Goal: Information Seeking & Learning: Learn about a topic

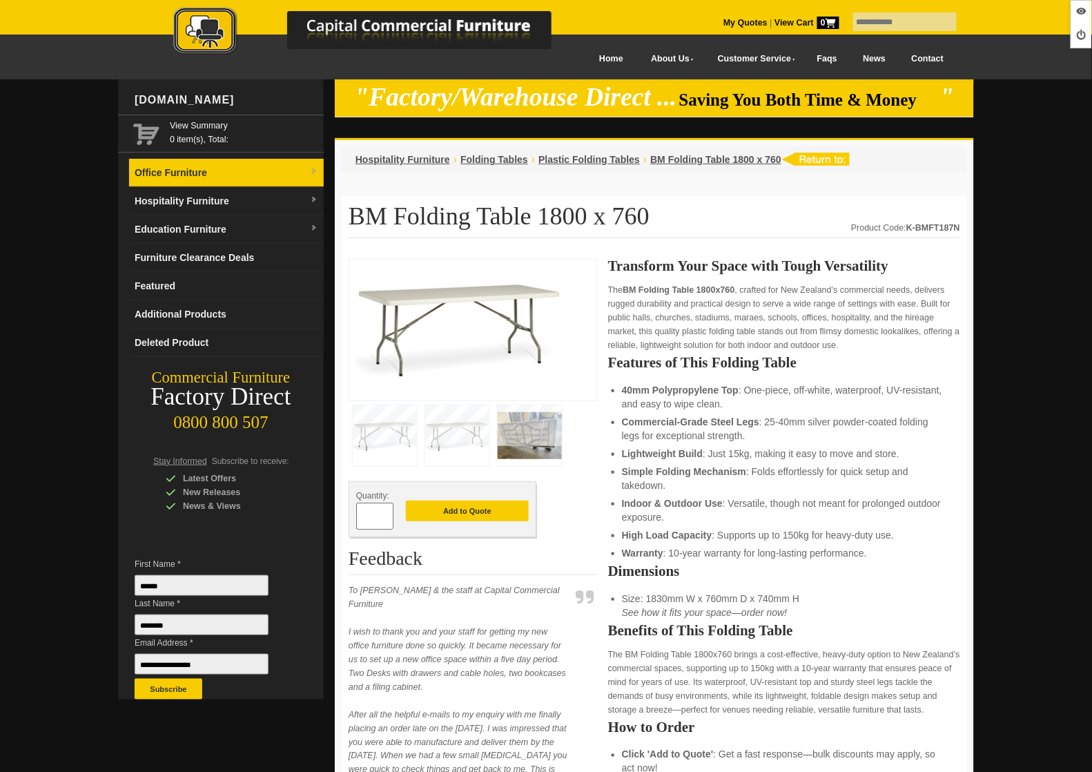
click at [209, 185] on link "Office Furniture" at bounding box center [226, 173] width 195 height 28
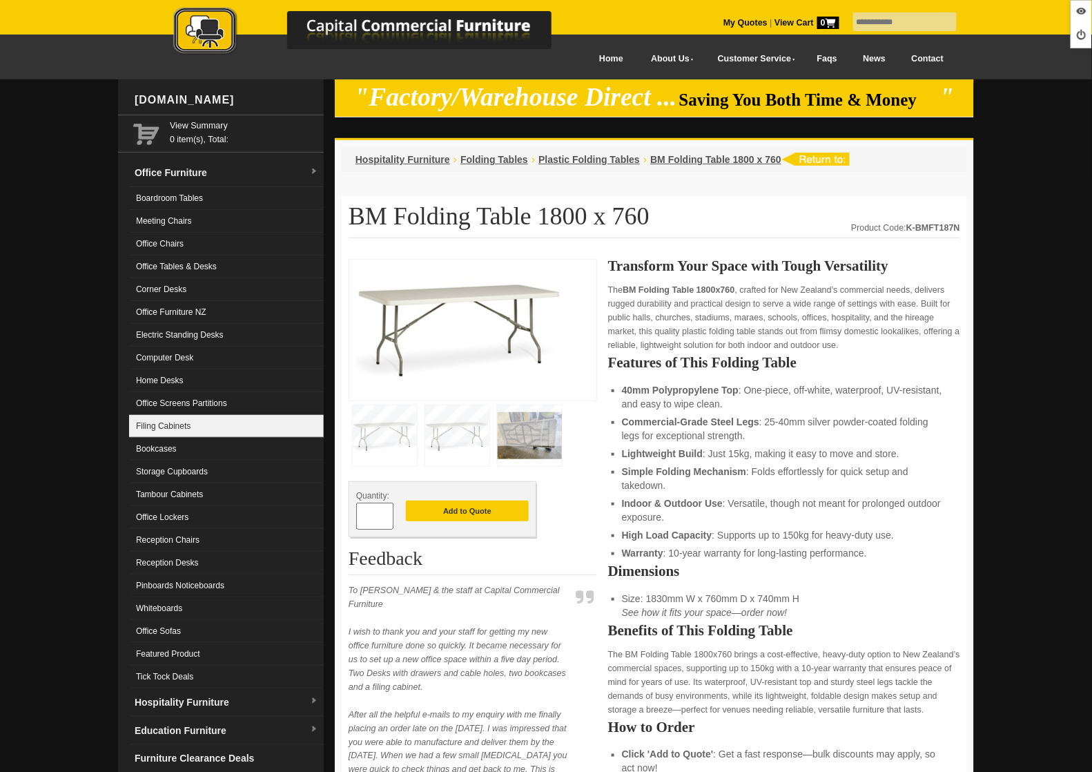
click at [193, 419] on link "Filing Cabinets" at bounding box center [226, 426] width 195 height 23
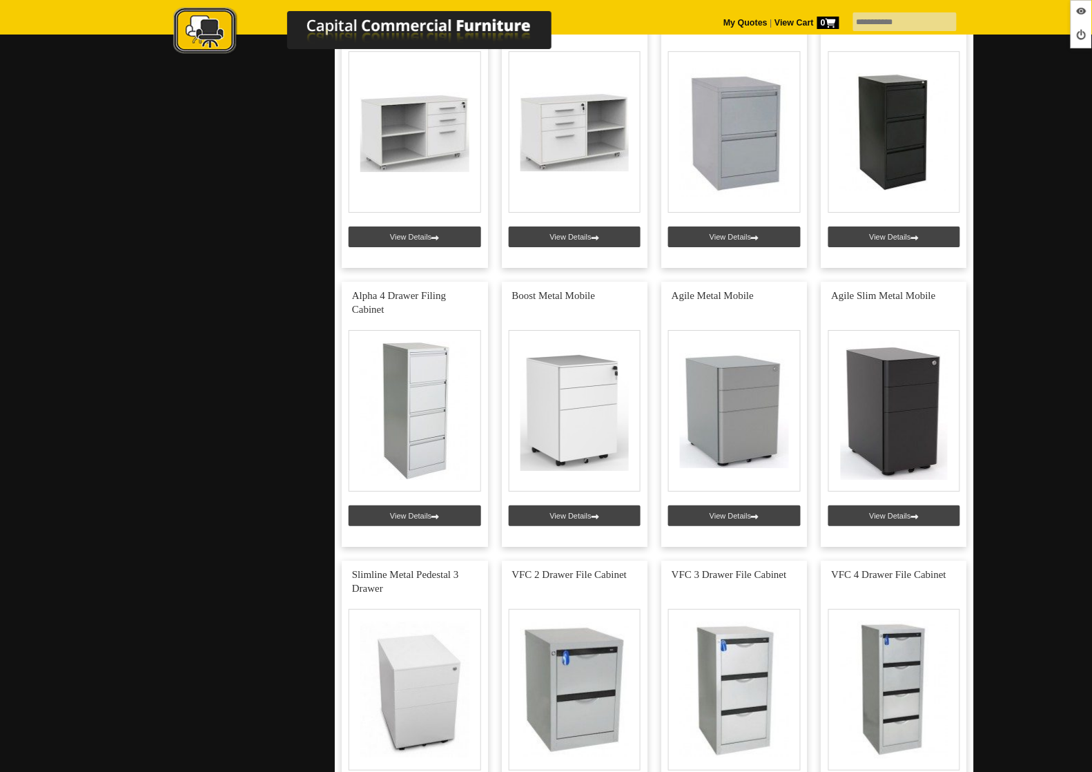
scroll to position [1240, 0]
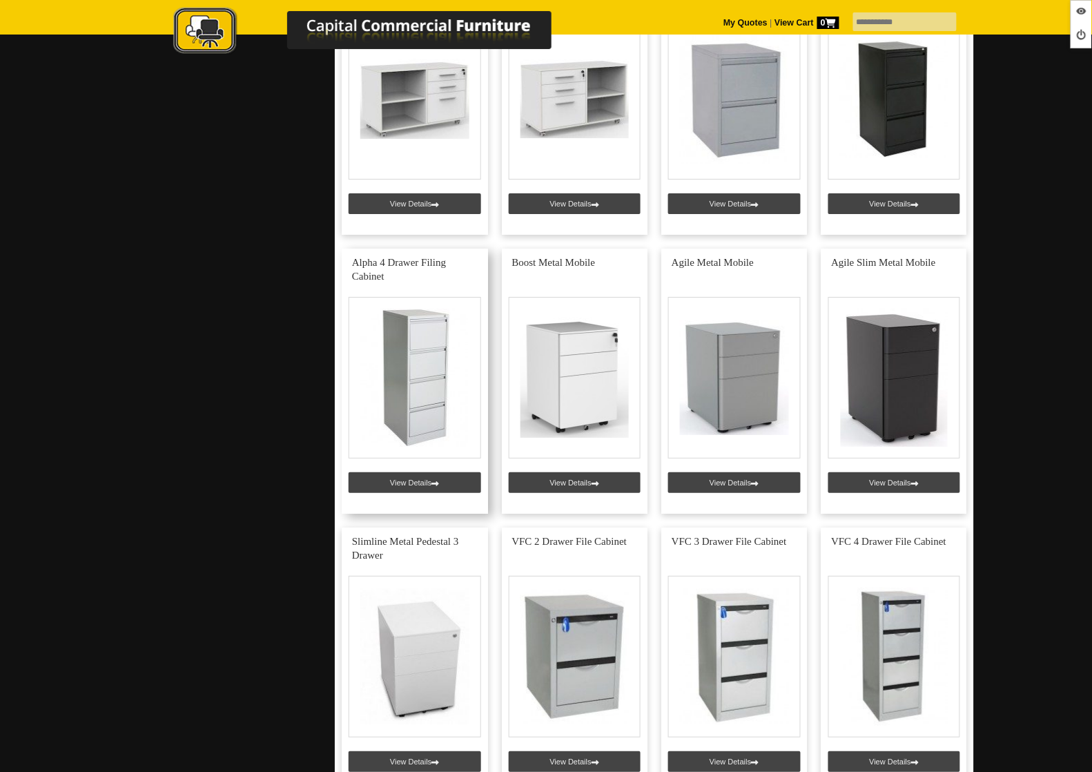
click at [436, 476] on link at bounding box center [415, 381] width 146 height 265
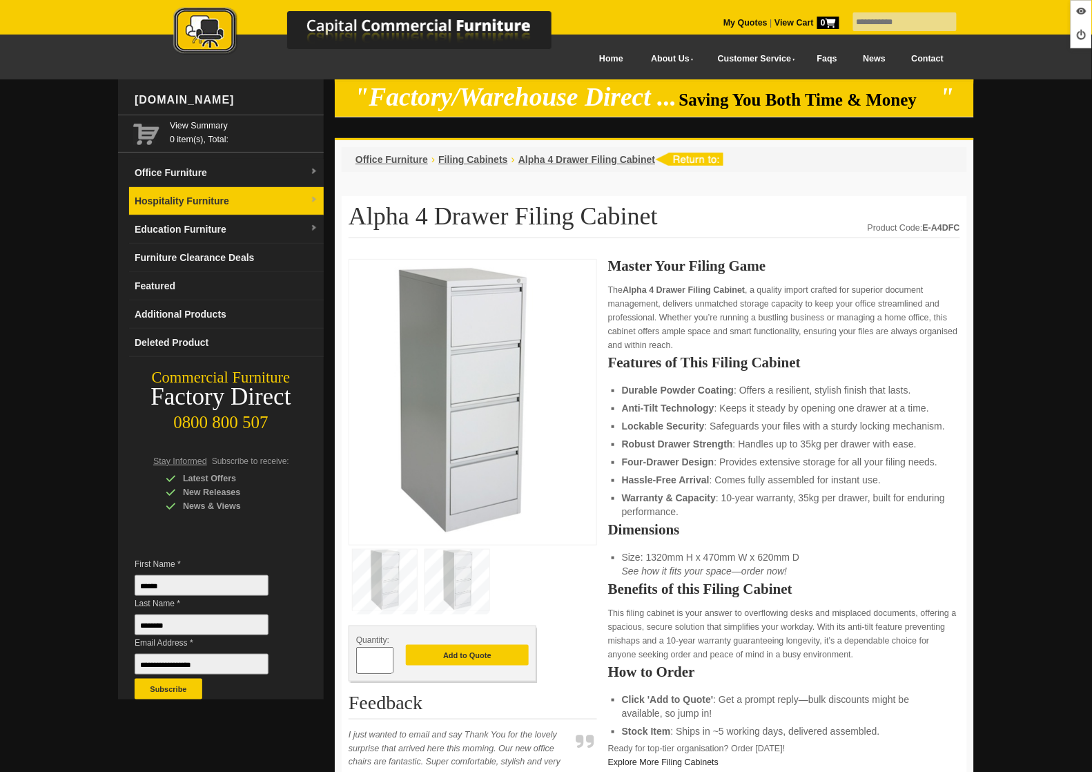
click at [198, 199] on link "Hospitality Furniture" at bounding box center [226, 201] width 195 height 28
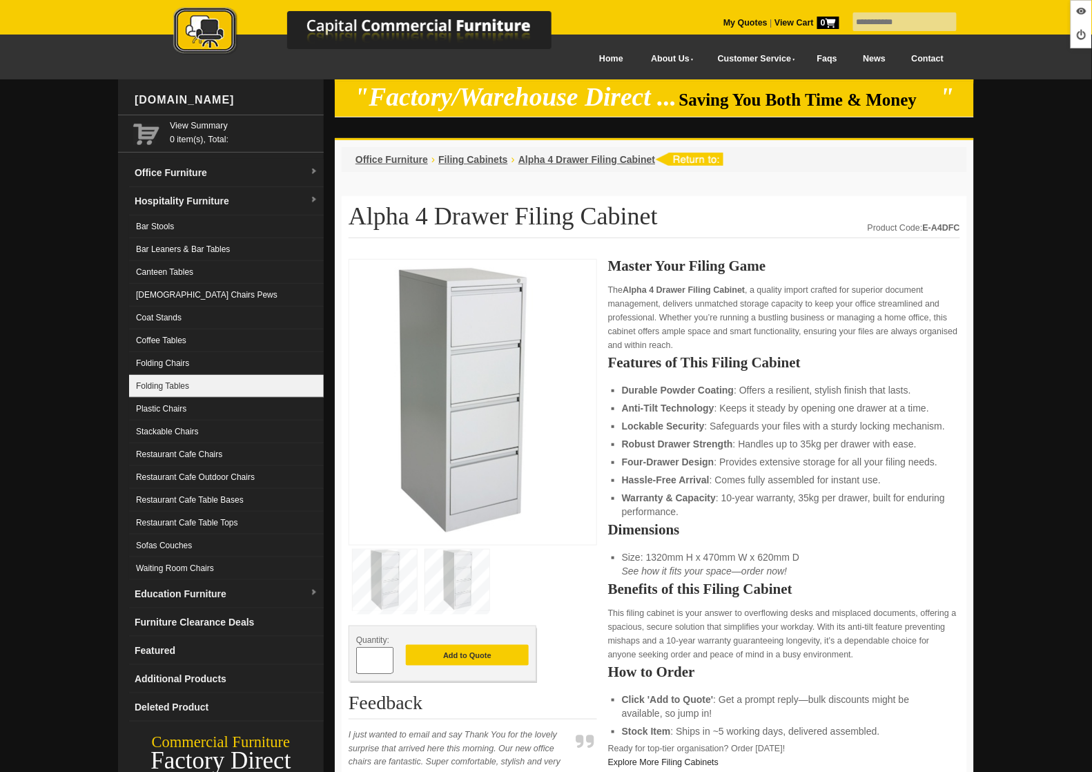
click at [182, 380] on link "Folding Tables" at bounding box center [226, 386] width 195 height 23
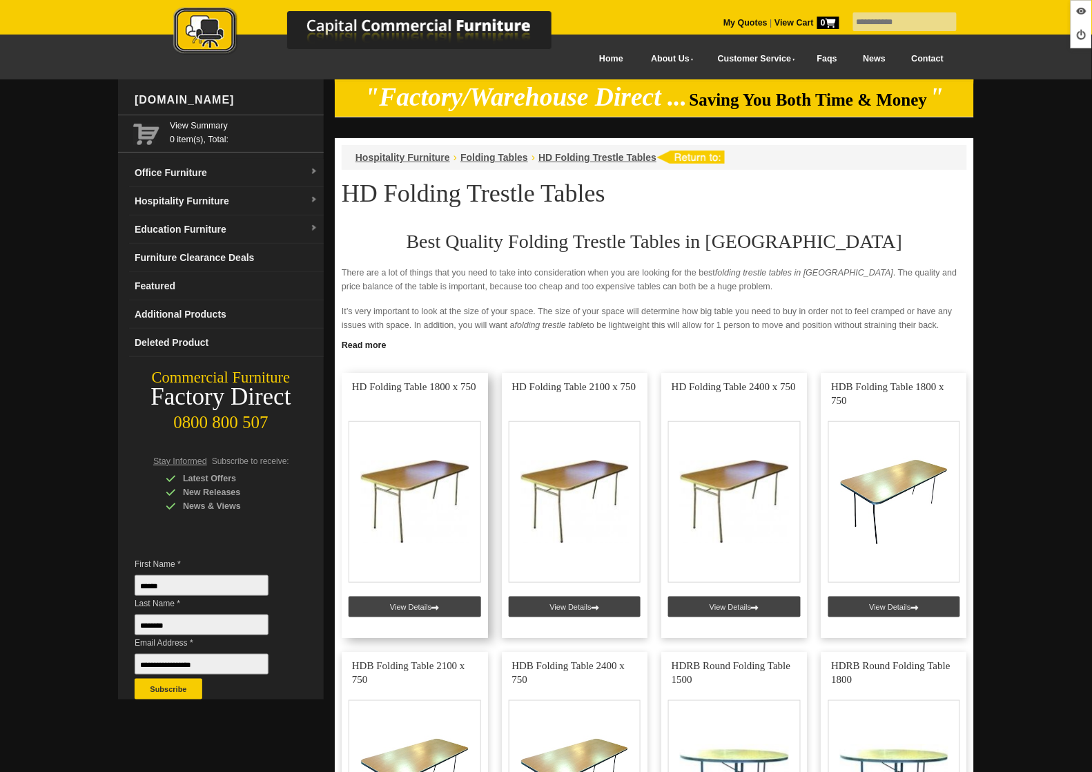
click at [413, 613] on link at bounding box center [415, 505] width 146 height 265
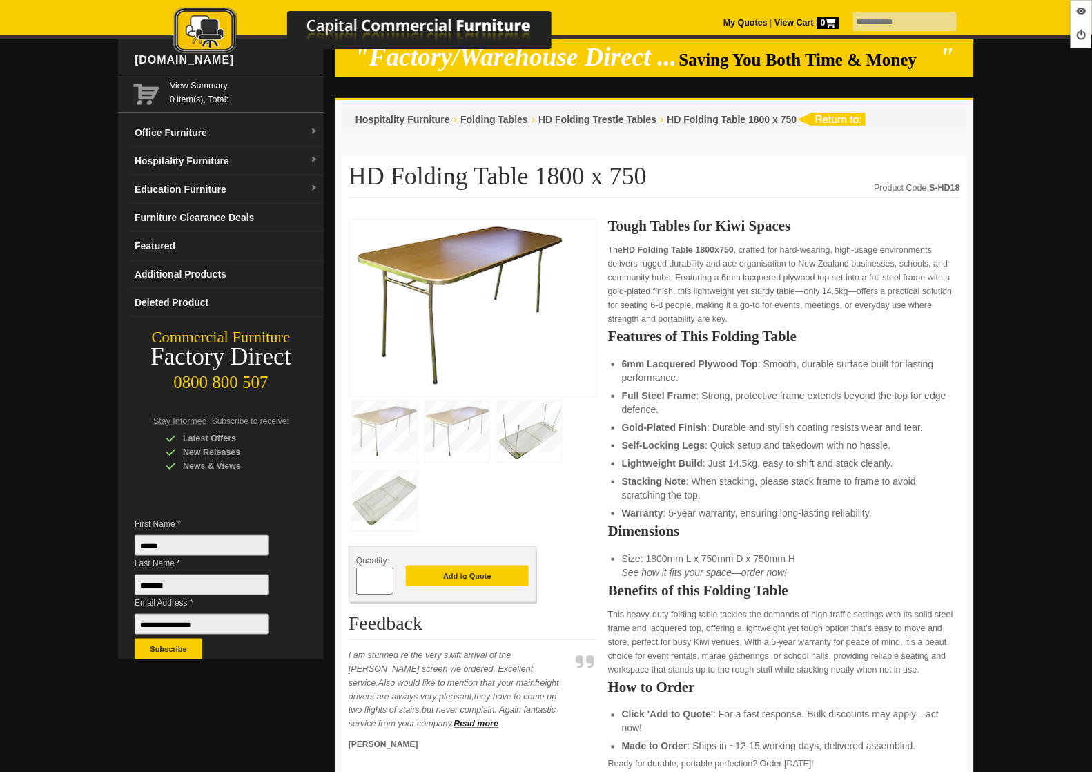
scroll to position [44, 0]
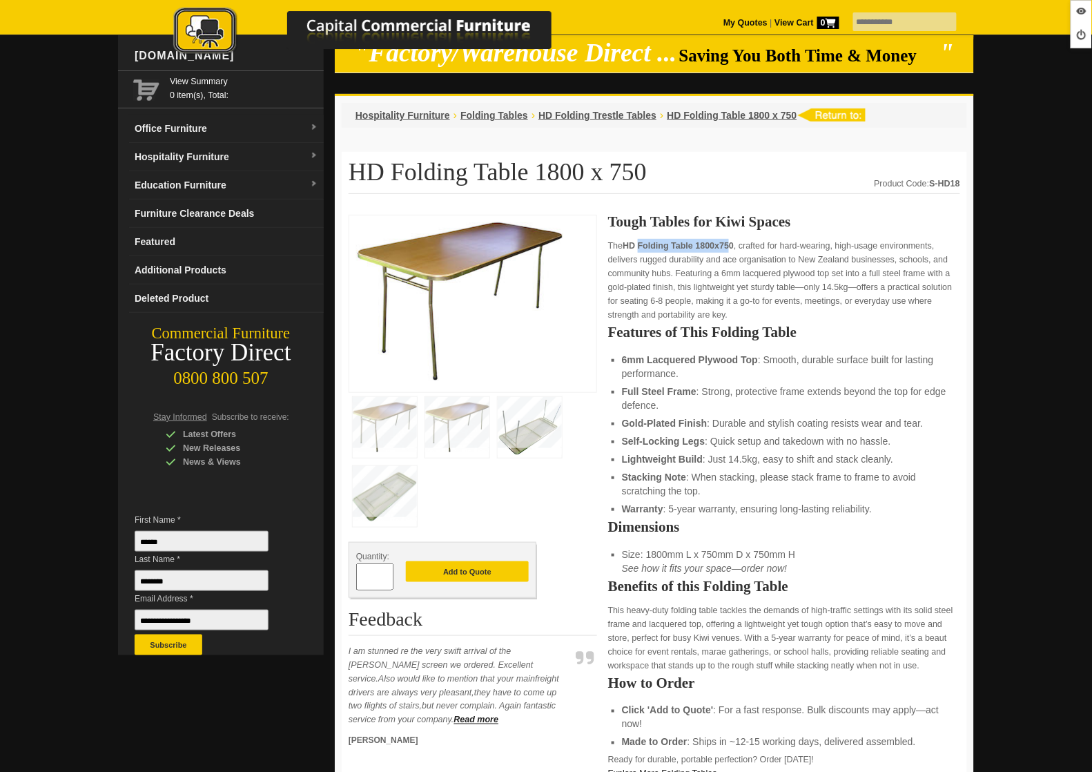
drag, startPoint x: 642, startPoint y: 244, endPoint x: 734, endPoint y: 239, distance: 92.7
click at [734, 239] on p "The HD Folding Table 1800x750 , crafted for hard-wearing, high-usage environmen…" at bounding box center [784, 280] width 352 height 83
click at [734, 242] on strong "HD Folding Table 1800x750" at bounding box center [678, 246] width 111 height 10
drag, startPoint x: 736, startPoint y: 242, endPoint x: 641, endPoint y: 244, distance: 95.3
click at [641, 244] on strong "HD Folding Table 1800x750" at bounding box center [678, 246] width 111 height 10
